Goal: Navigation & Orientation: Go to known website

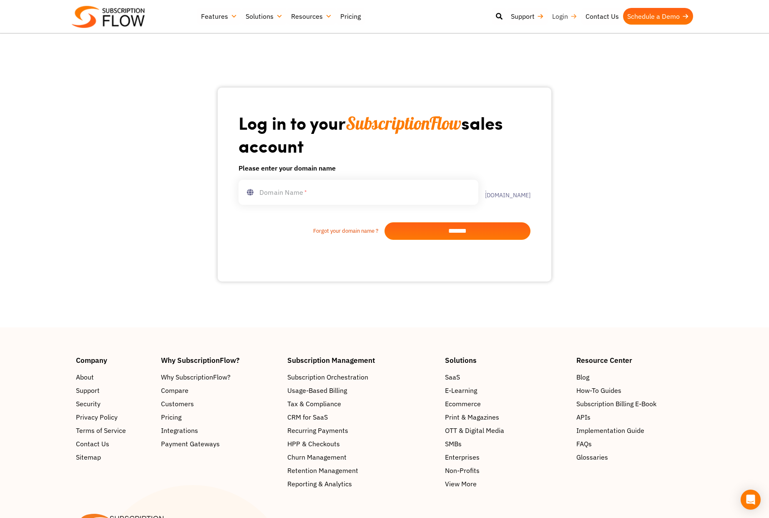
click at [563, 15] on link "Login" at bounding box center [564, 16] width 33 height 17
click at [561, 17] on link "Login" at bounding box center [564, 16] width 33 height 17
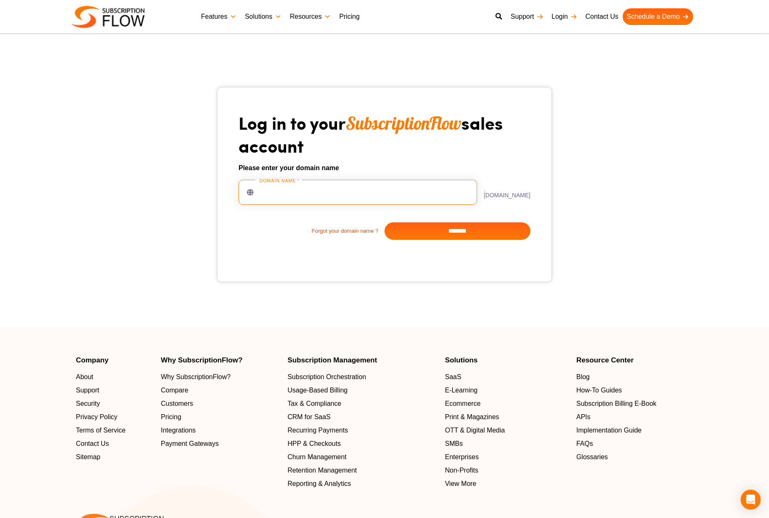
click at [361, 190] on input "text" at bounding box center [357, 192] width 238 height 25
